Goal: Information Seeking & Learning: Learn about a topic

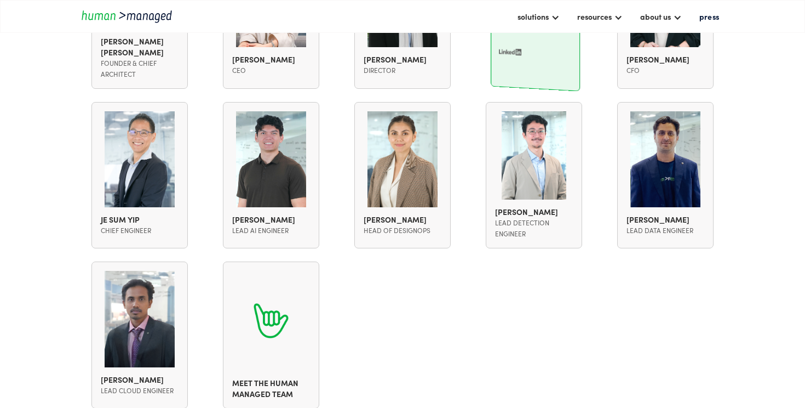
scroll to position [1031, 0]
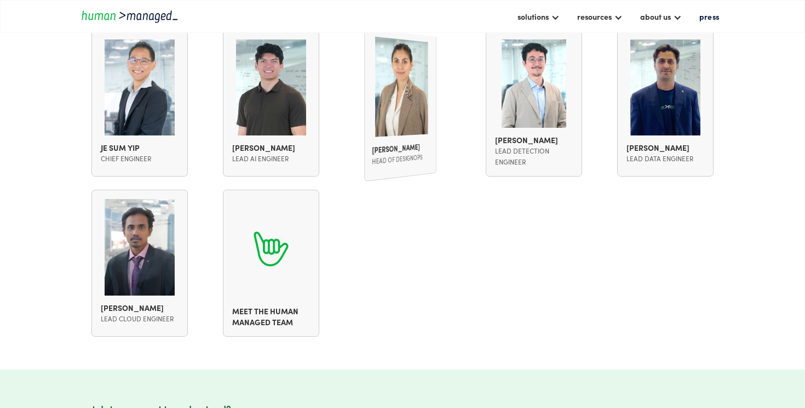
click at [411, 137] on div "Clarisse Medallo Head of designops" at bounding box center [400, 103] width 72 height 156
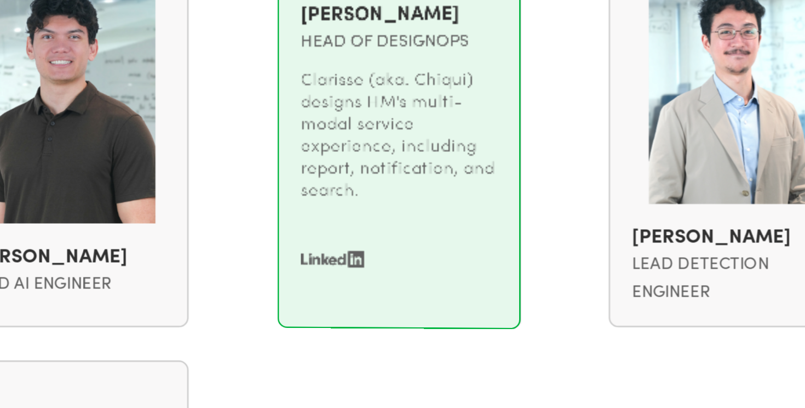
click at [472, 124] on div "Saleem Javed Mohamed Ismail Founder & Chief Architect Saleem Javed Mohamed Isma…" at bounding box center [403, 103] width 644 height 466
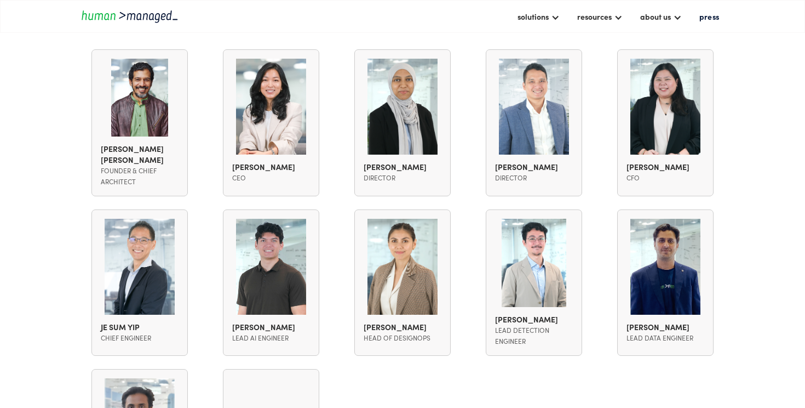
scroll to position [823, 0]
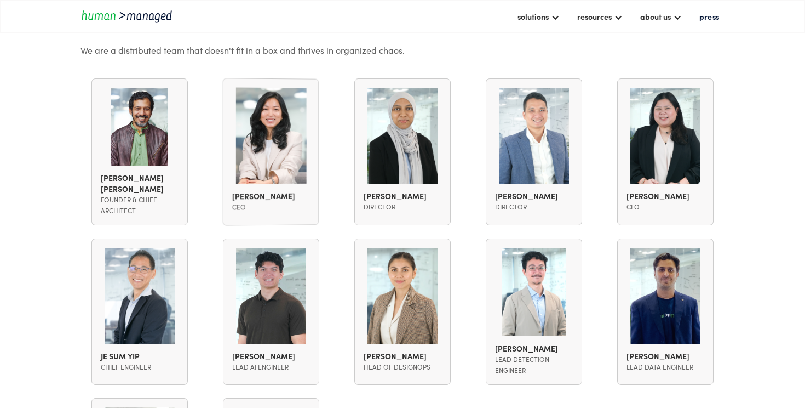
click at [435, 50] on div "We are a distributed team that doesn't fit in a box and thrives in organized ch…" at bounding box center [403, 49] width 644 height 13
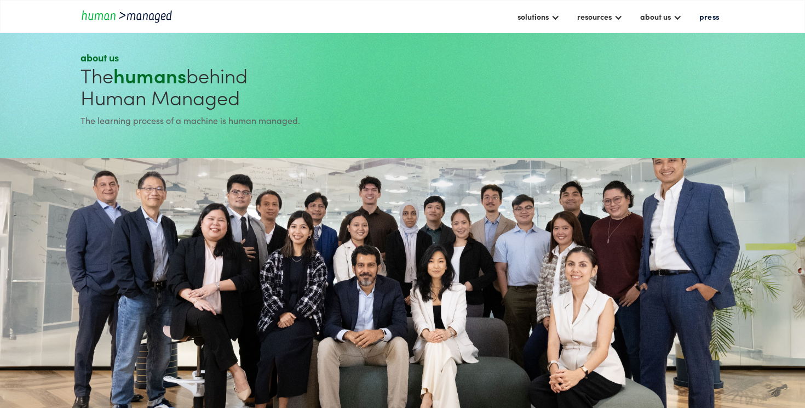
scroll to position [0, 0]
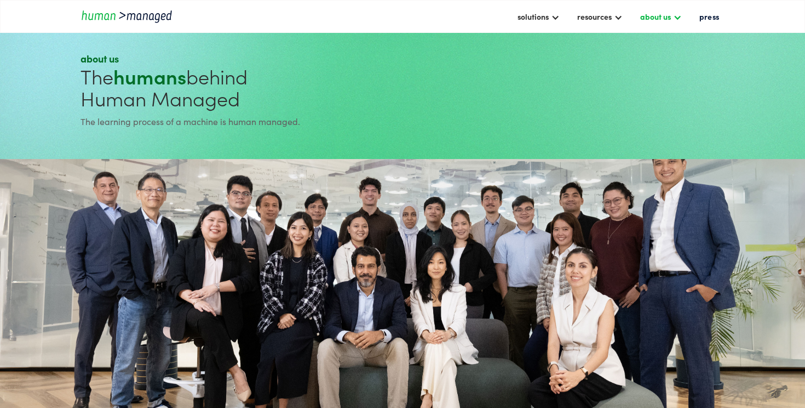
click at [665, 16] on div "about us" at bounding box center [655, 16] width 31 height 13
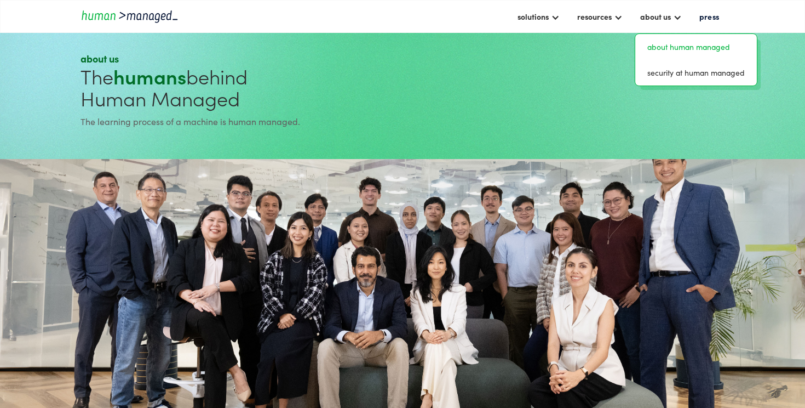
click at [438, 189] on section at bounding box center [402, 306] width 805 height 294
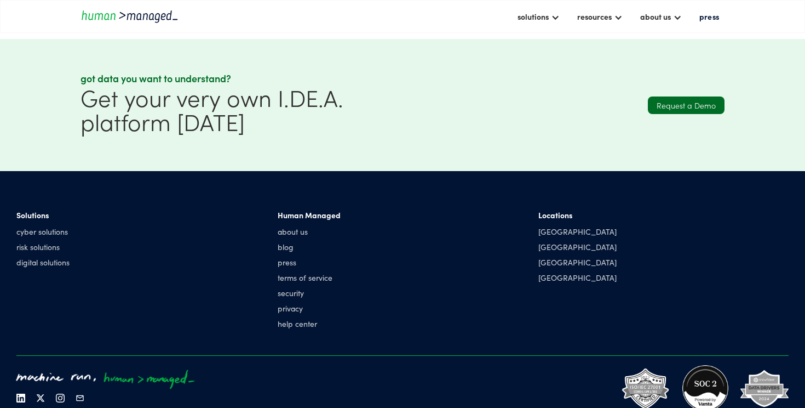
scroll to position [1339, 0]
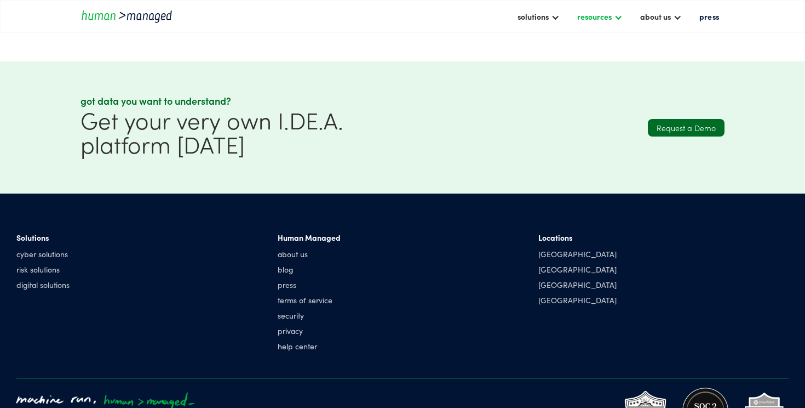
click at [598, 20] on div "resources" at bounding box center [594, 16] width 35 height 13
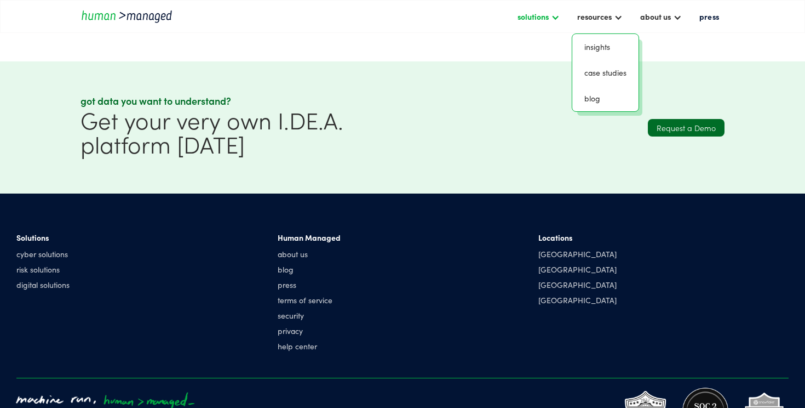
click at [533, 15] on div "solutions" at bounding box center [533, 16] width 31 height 13
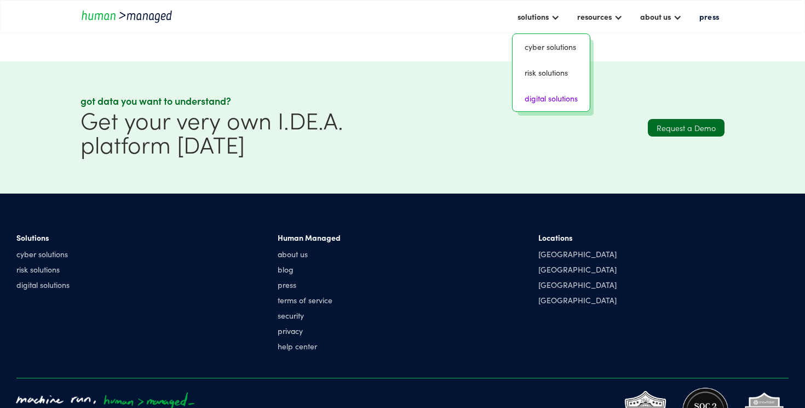
click at [546, 94] on link "digital solutions" at bounding box center [551, 98] width 68 height 17
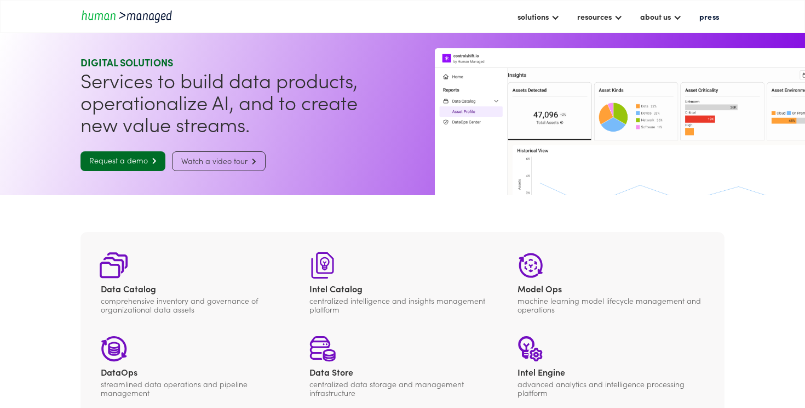
scroll to position [446, 0]
